Goal: Task Accomplishment & Management: Complete application form

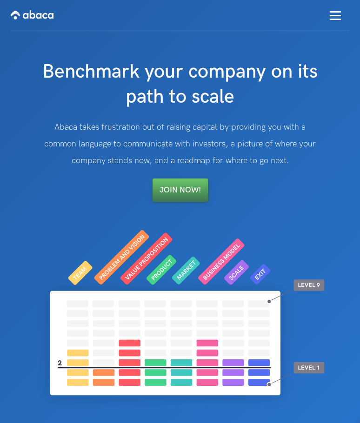
click at [183, 191] on link "Join Now!" at bounding box center [180, 190] width 55 height 23
click at [183, 193] on link "Join Now!" at bounding box center [180, 190] width 55 height 23
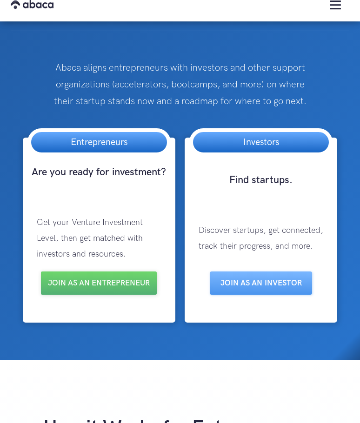
scroll to position [47, 0]
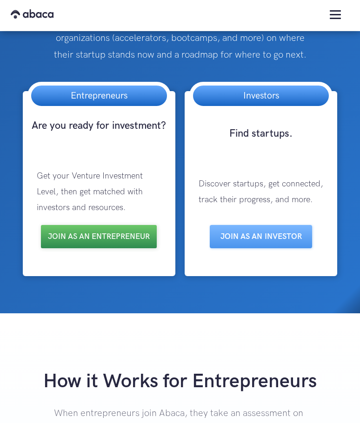
click at [136, 236] on link "Join as an entrepreneur" at bounding box center [99, 236] width 116 height 23
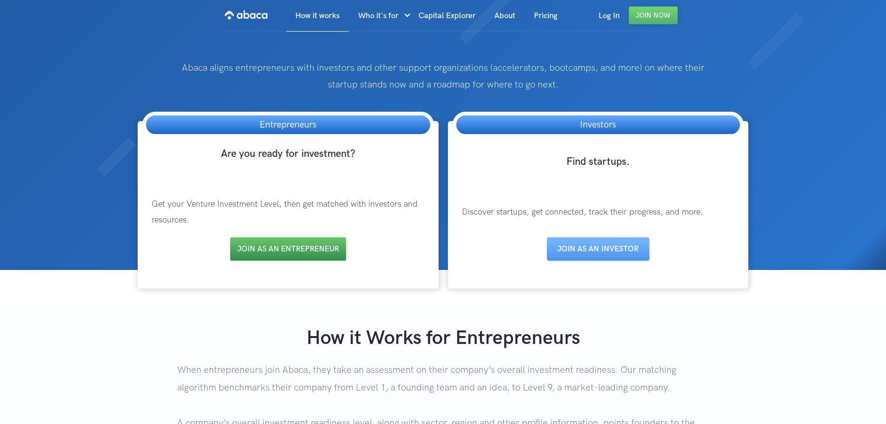
click at [326, 254] on link "Join as an entrepreneur" at bounding box center [288, 248] width 116 height 23
